Goal: Transaction & Acquisition: Purchase product/service

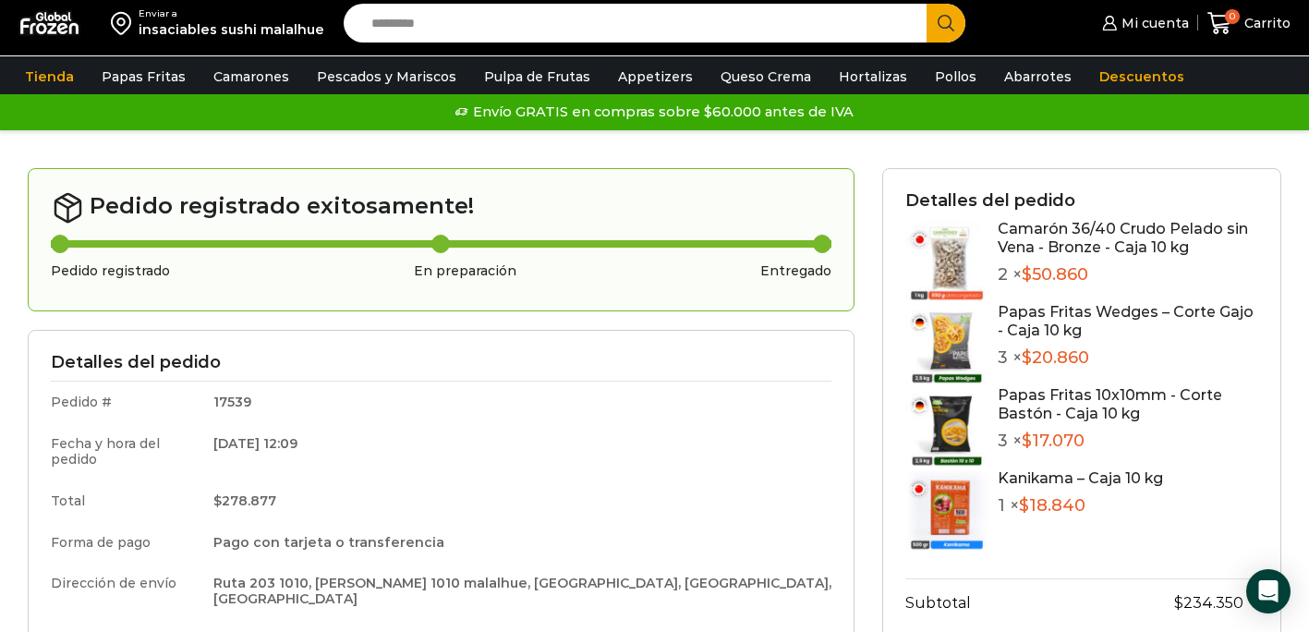
click at [80, 18] on img at bounding box center [49, 23] width 62 height 26
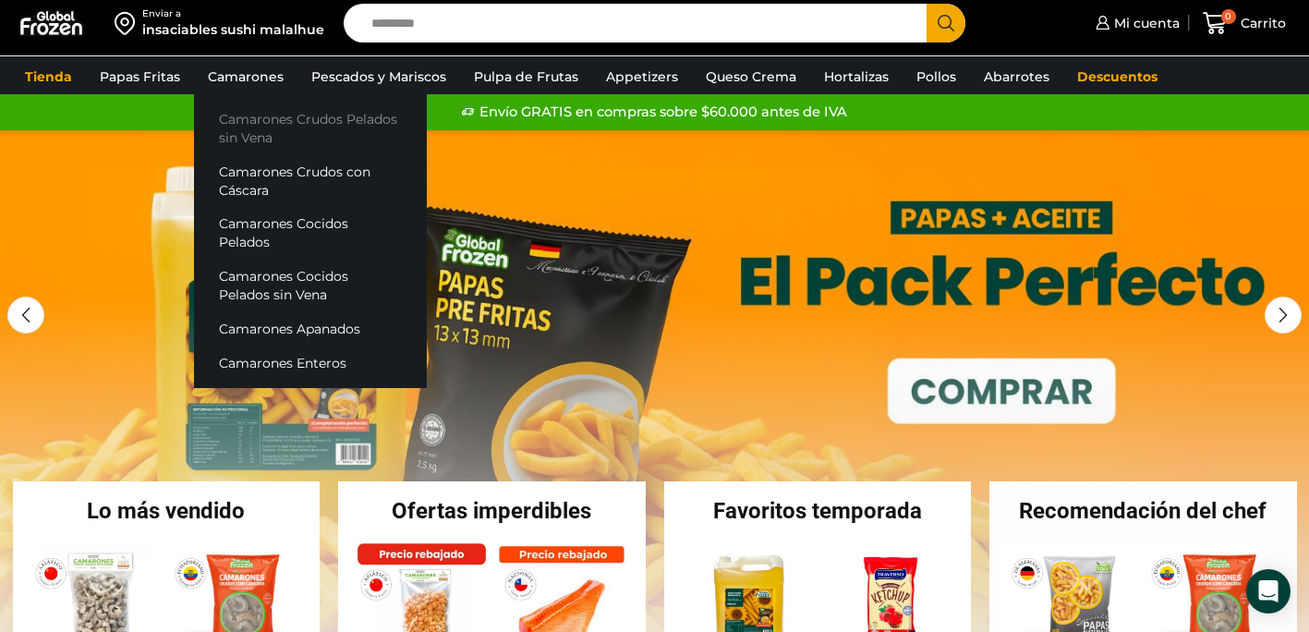
click at [242, 128] on link "Camarones Crudos Pelados sin Vena" at bounding box center [310, 129] width 233 height 53
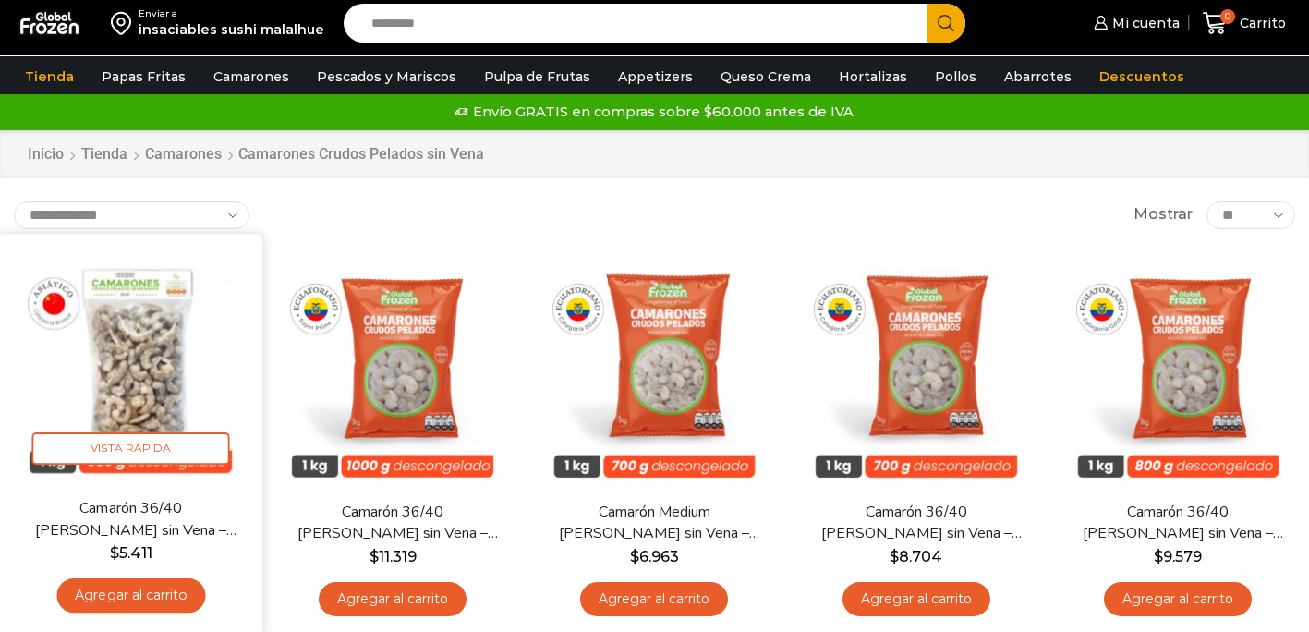
click at [132, 584] on link "Agregar al carrito" at bounding box center [130, 595] width 149 height 34
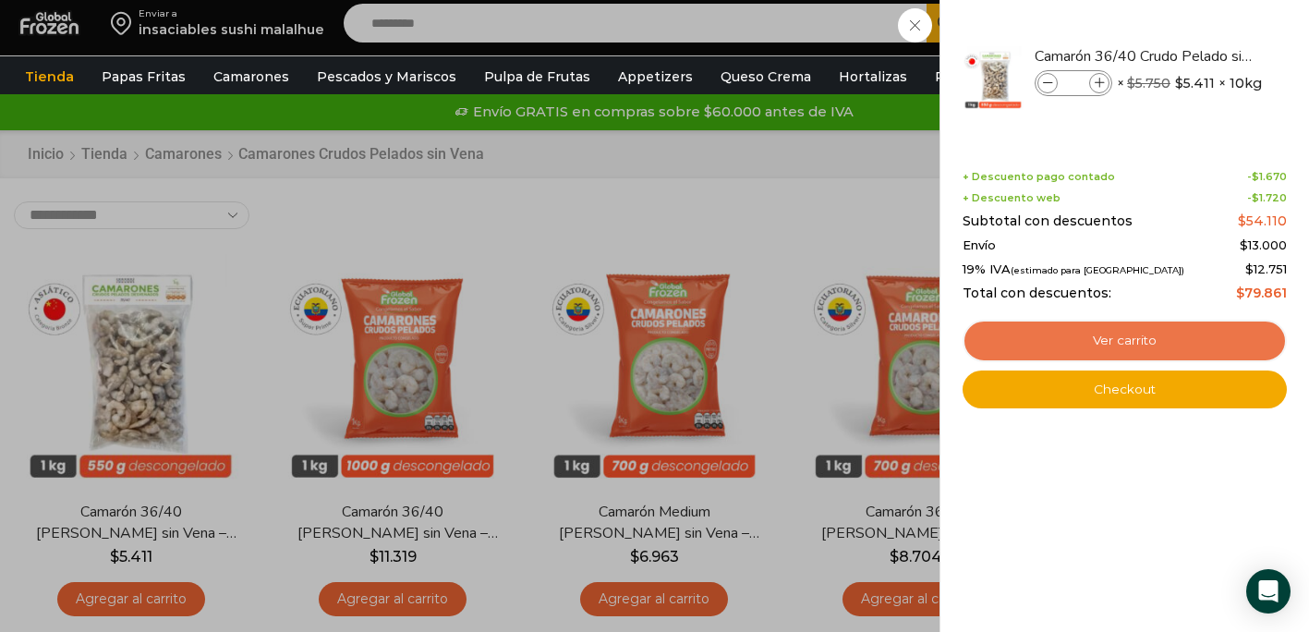
click at [1165, 351] on link "Ver carrito" at bounding box center [1125, 341] width 324 height 43
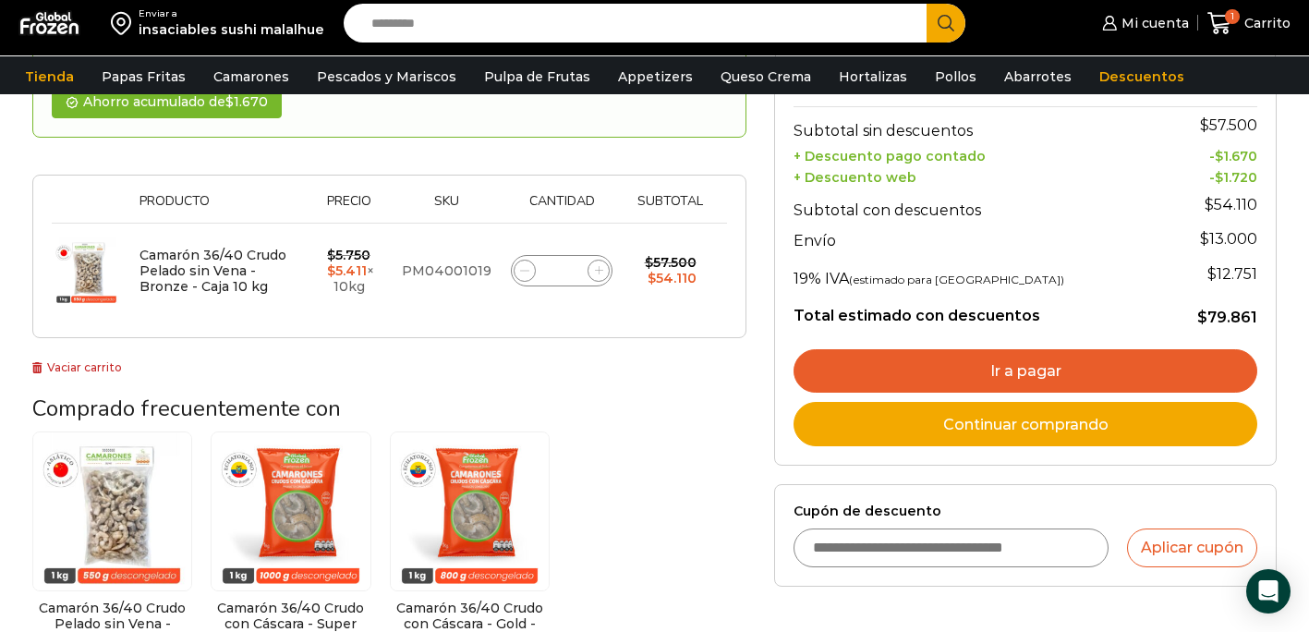
scroll to position [393, 0]
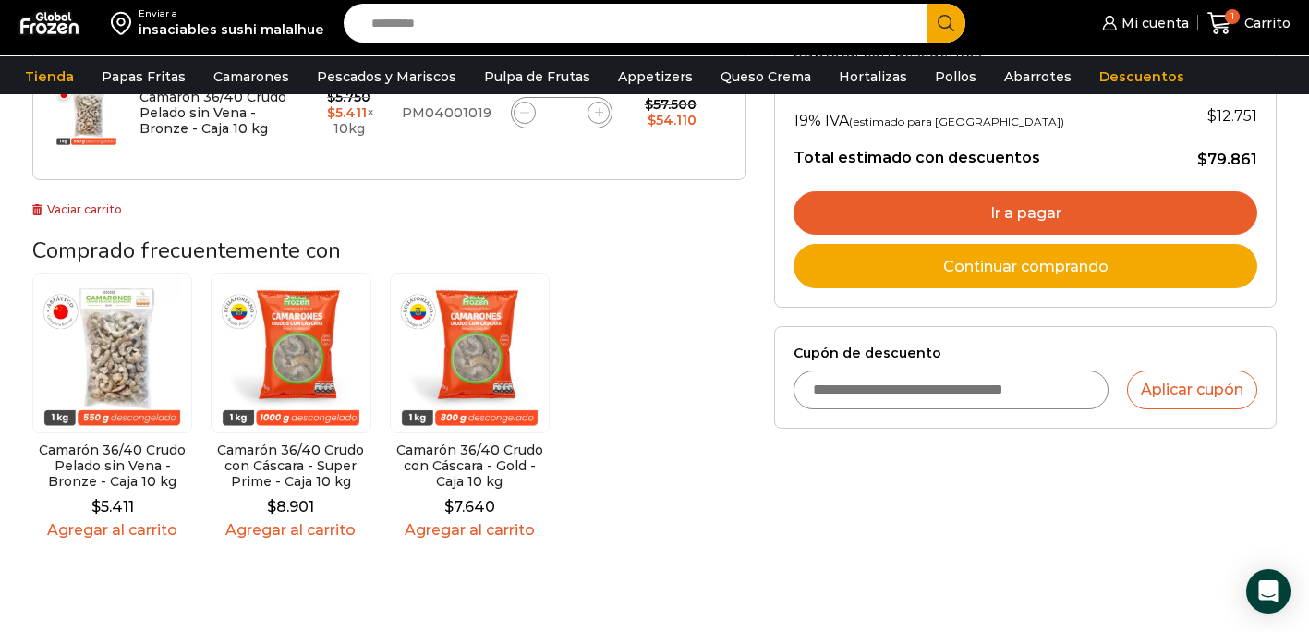
click at [979, 202] on link "Ir a pagar" at bounding box center [1026, 213] width 464 height 44
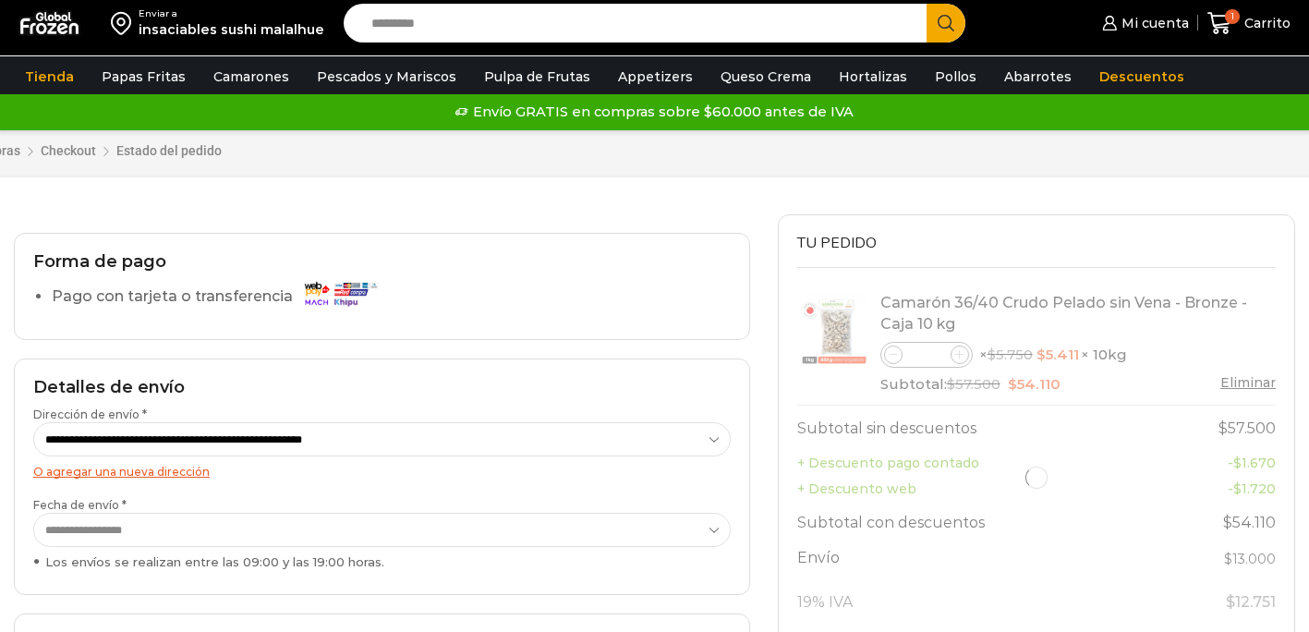
select select "*"
